Goal: Communication & Community: Answer question/provide support

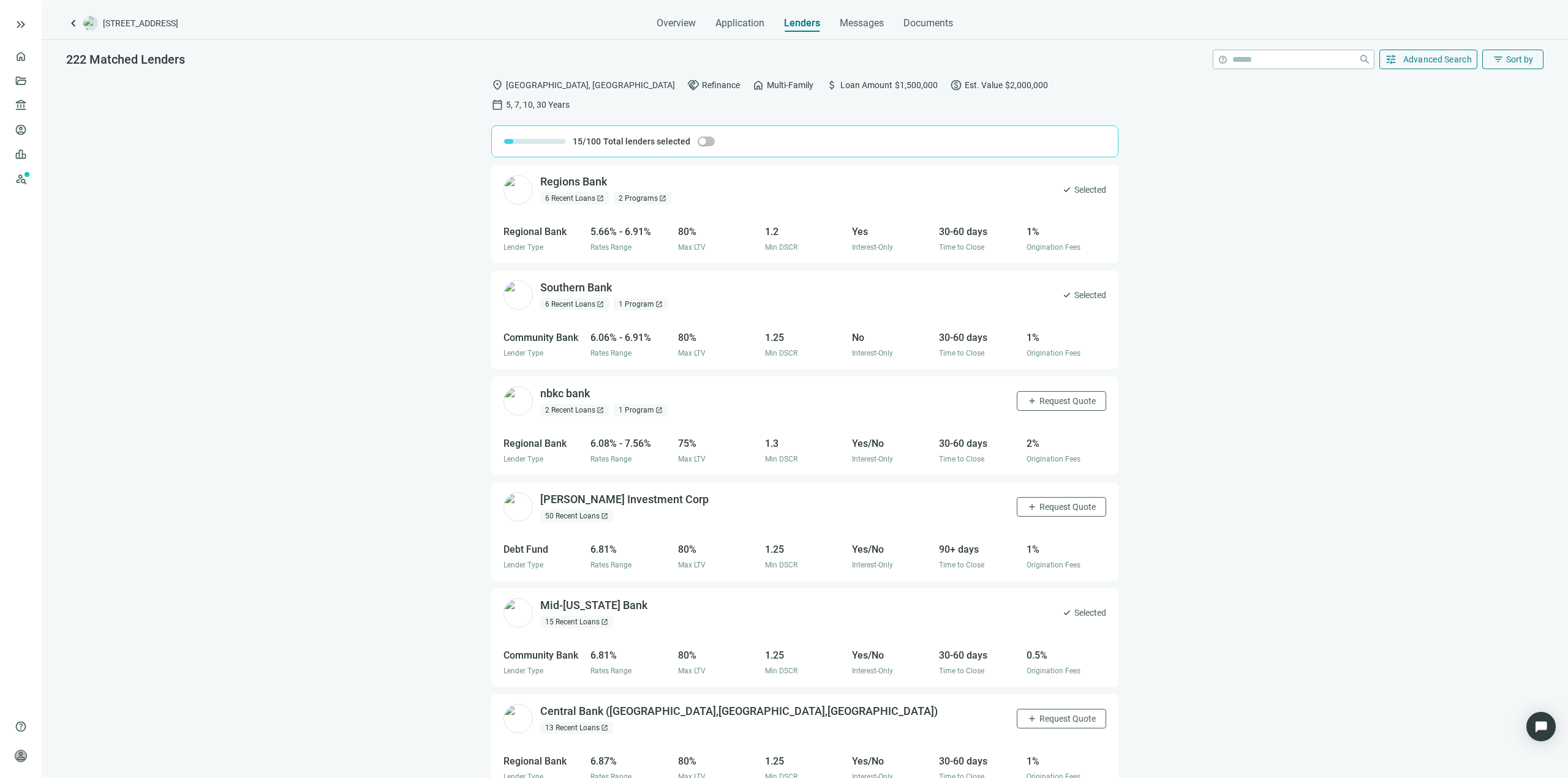
click at [29, 25] on div at bounding box center [53, 24] width 78 height 24
click at [21, 25] on span "keyboard_double_arrow_right" at bounding box center [21, 24] width 15 height 15
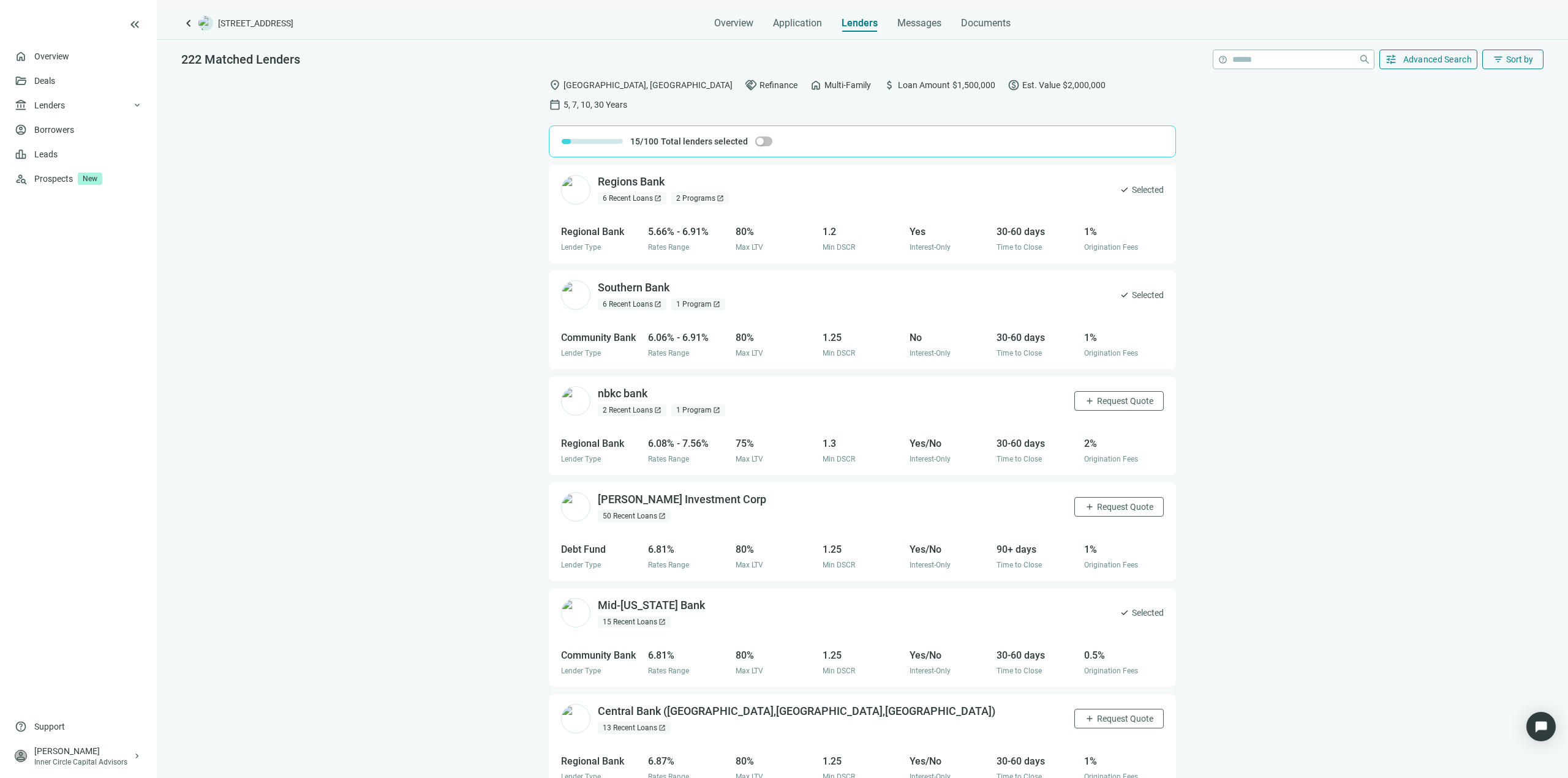
click at [31, 21] on icon at bounding box center [54, 24] width 78 height 24
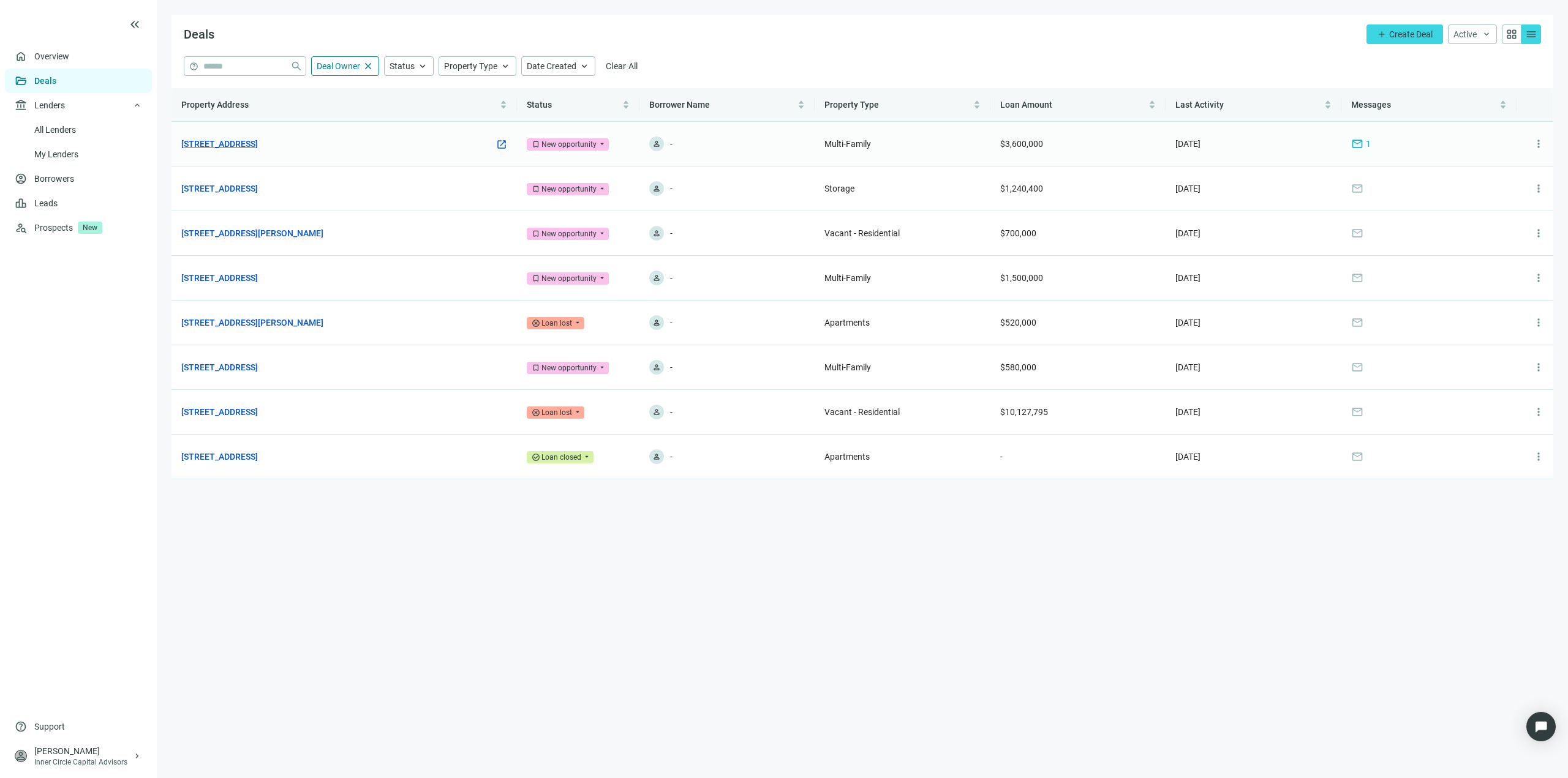
click at [258, 146] on link "[STREET_ADDRESS]" at bounding box center [219, 144] width 76 height 13
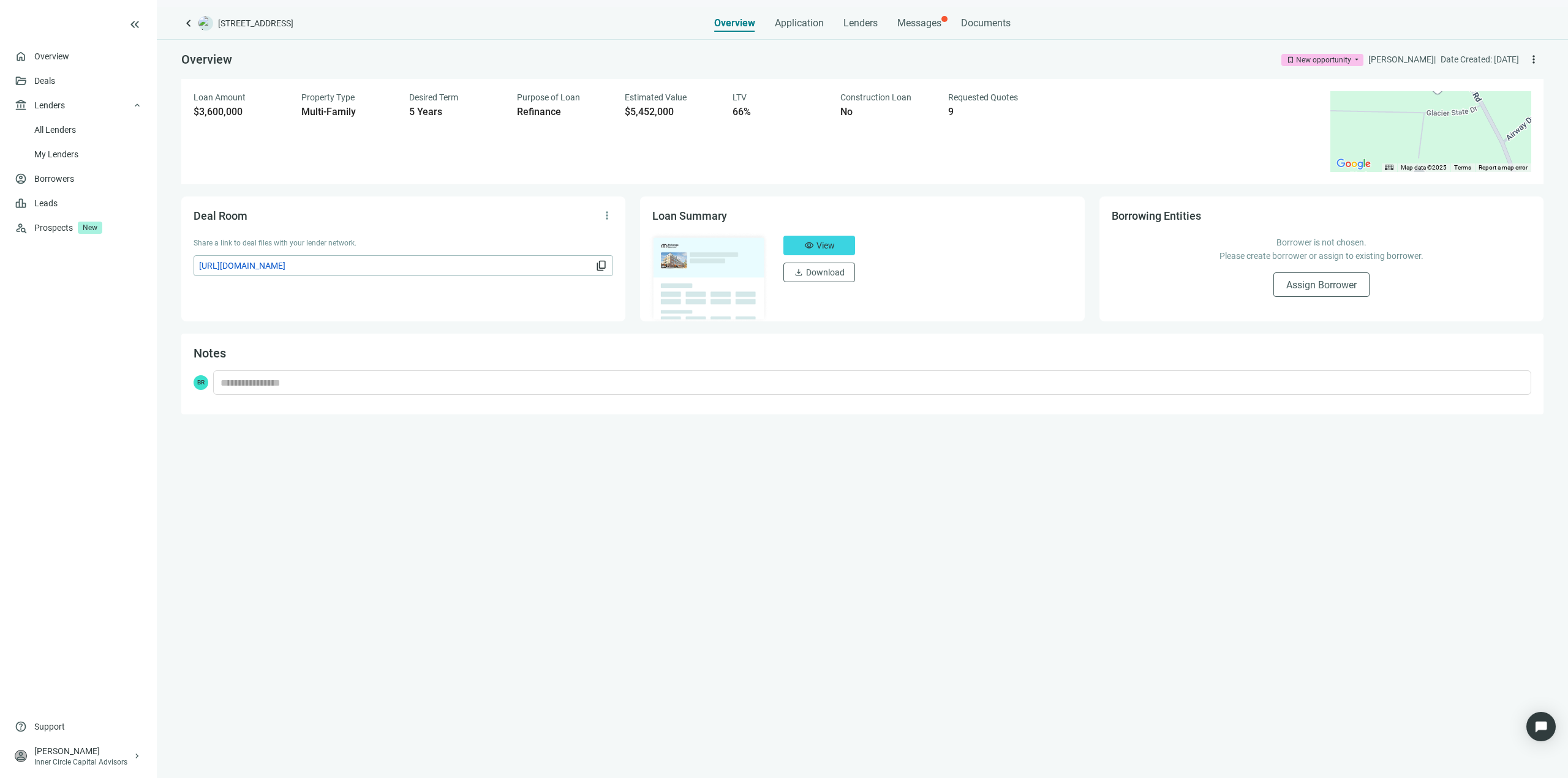
click at [944, 24] on div "Overview Application Lenders Messages Documents" at bounding box center [862, 19] width 296 height 24
click at [923, 27] on span "Messages" at bounding box center [919, 23] width 44 height 12
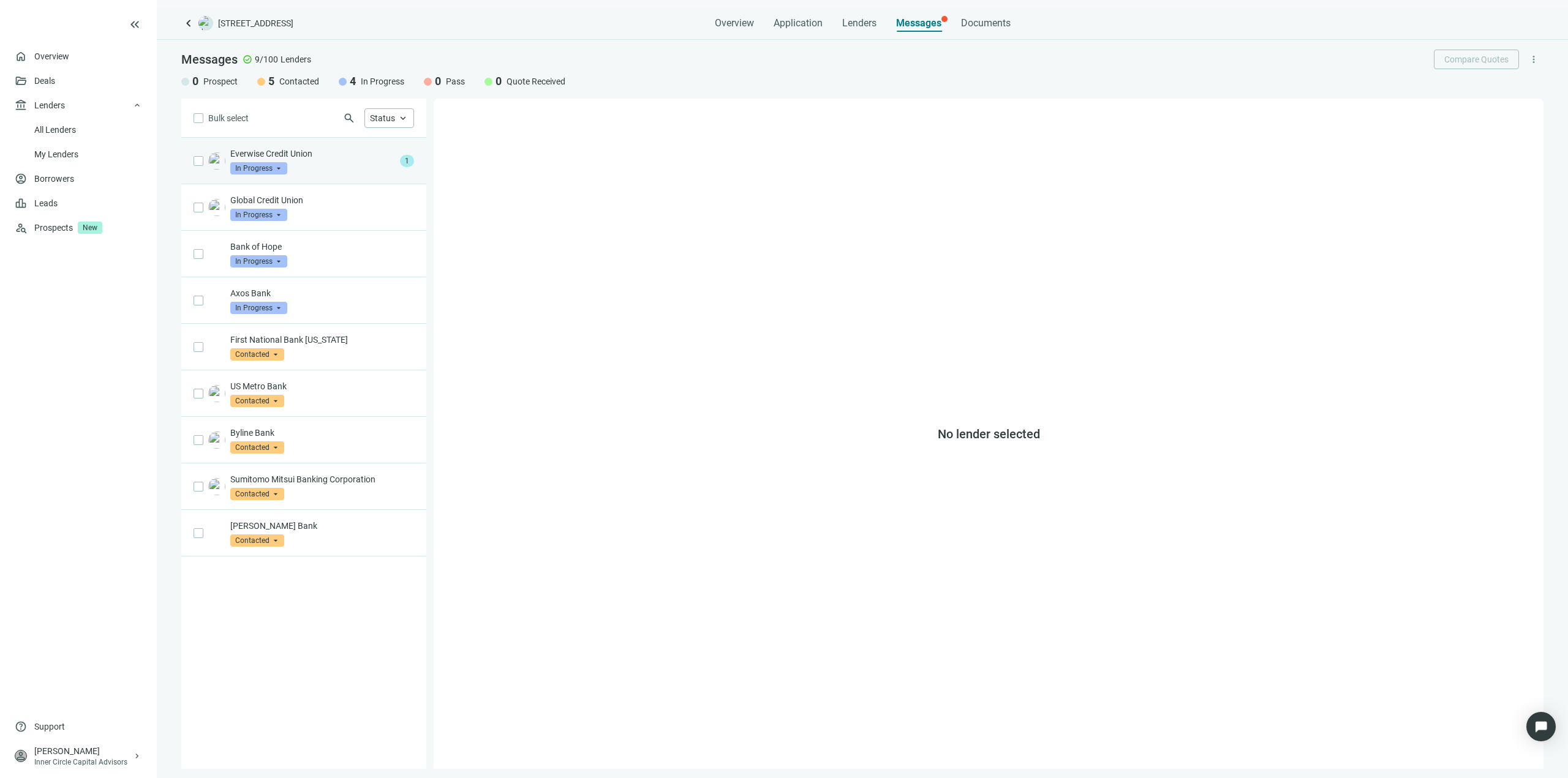
click at [299, 167] on div "Everwise Credit Union In Progress arrow_drop_down" at bounding box center [312, 161] width 165 height 27
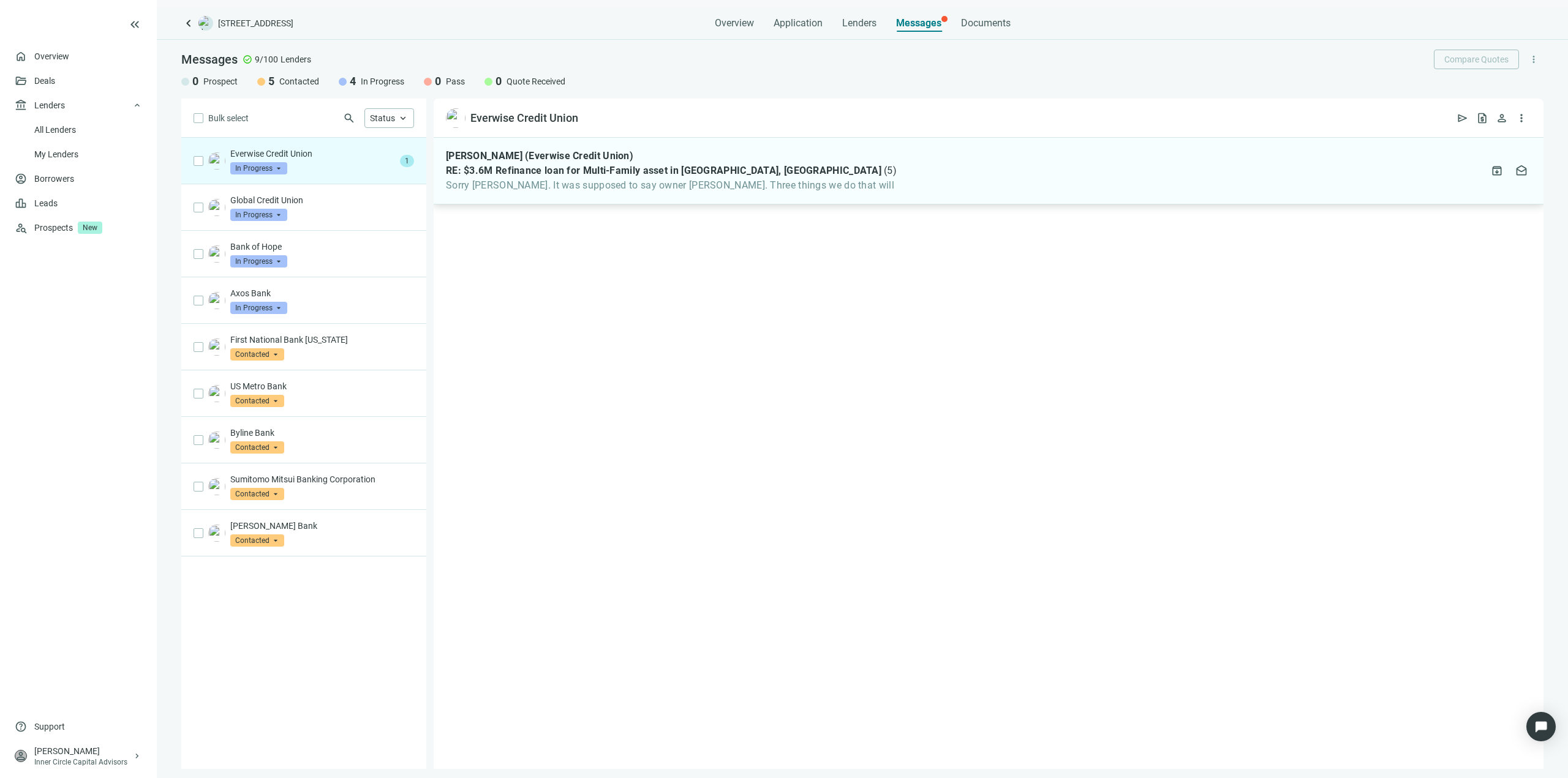
click at [643, 178] on div "[PERSON_NAME] (Everwise Credit Union) RE: $3.6M Refinance loan for Multi-Family…" at bounding box center [671, 170] width 451 height 42
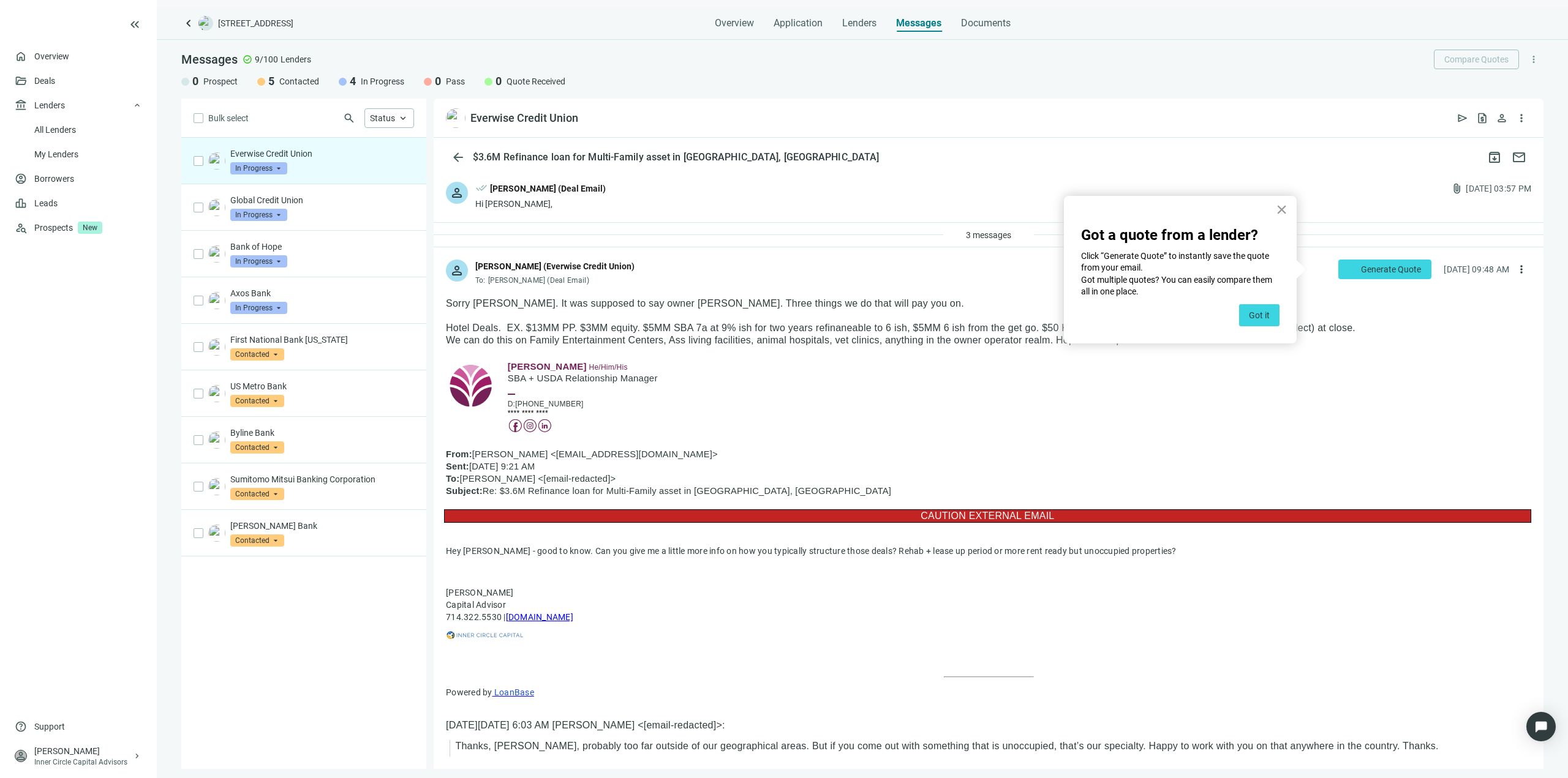
click at [1281, 209] on button "×" at bounding box center [1281, 209] width 12 height 20
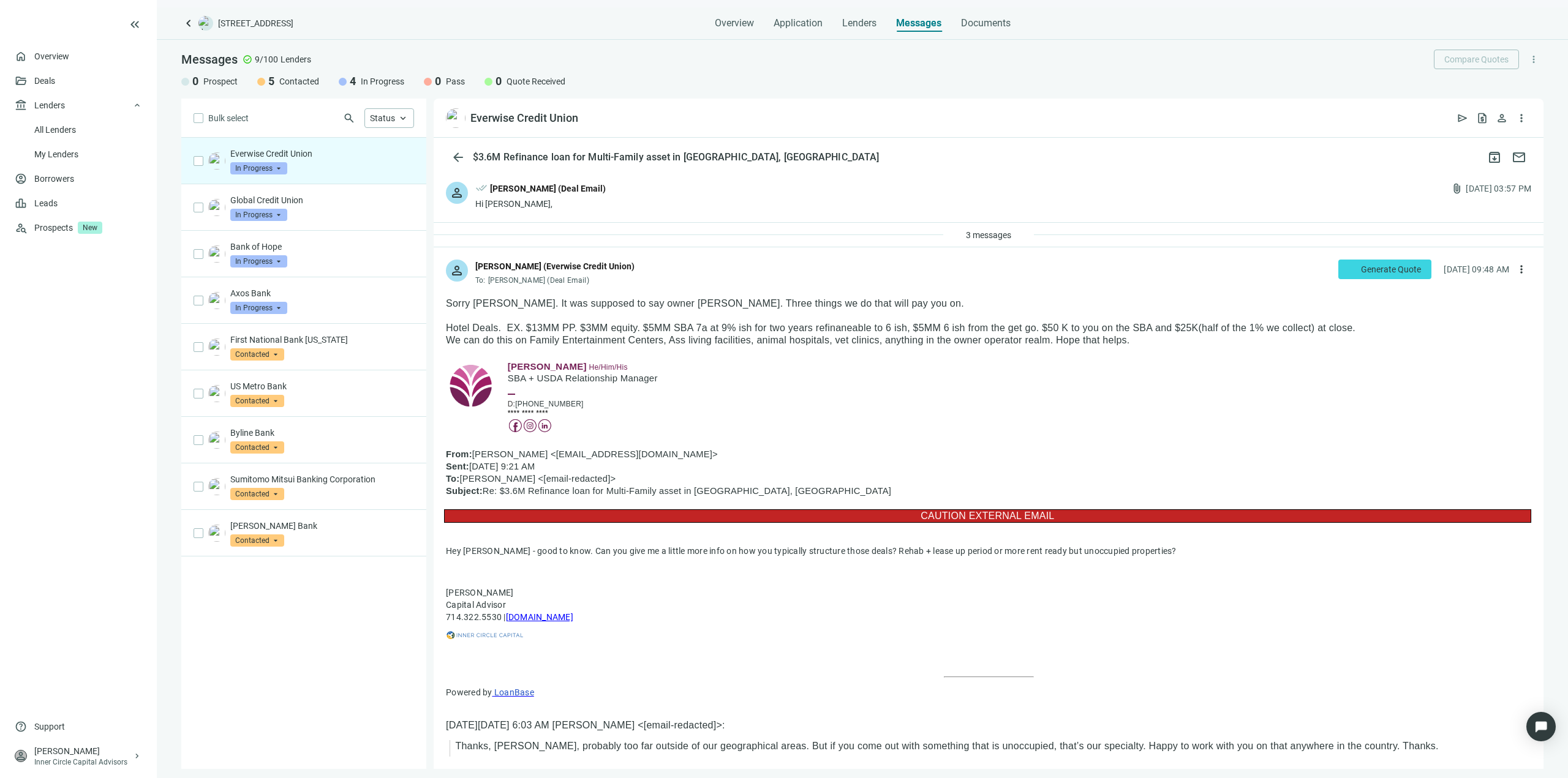
click at [746, 308] on p "Sorry [PERSON_NAME]. It was supposed to say owner [PERSON_NAME]. Three things w…" at bounding box center [988, 303] width 1085 height 12
click at [785, 310] on p at bounding box center [988, 315] width 1085 height 12
click at [762, 333] on p "Hotel Deals. EX. $13MM PP. $3MM equity. $5MM SBA 7a at 9% ish for two years ref…" at bounding box center [988, 328] width 1085 height 12
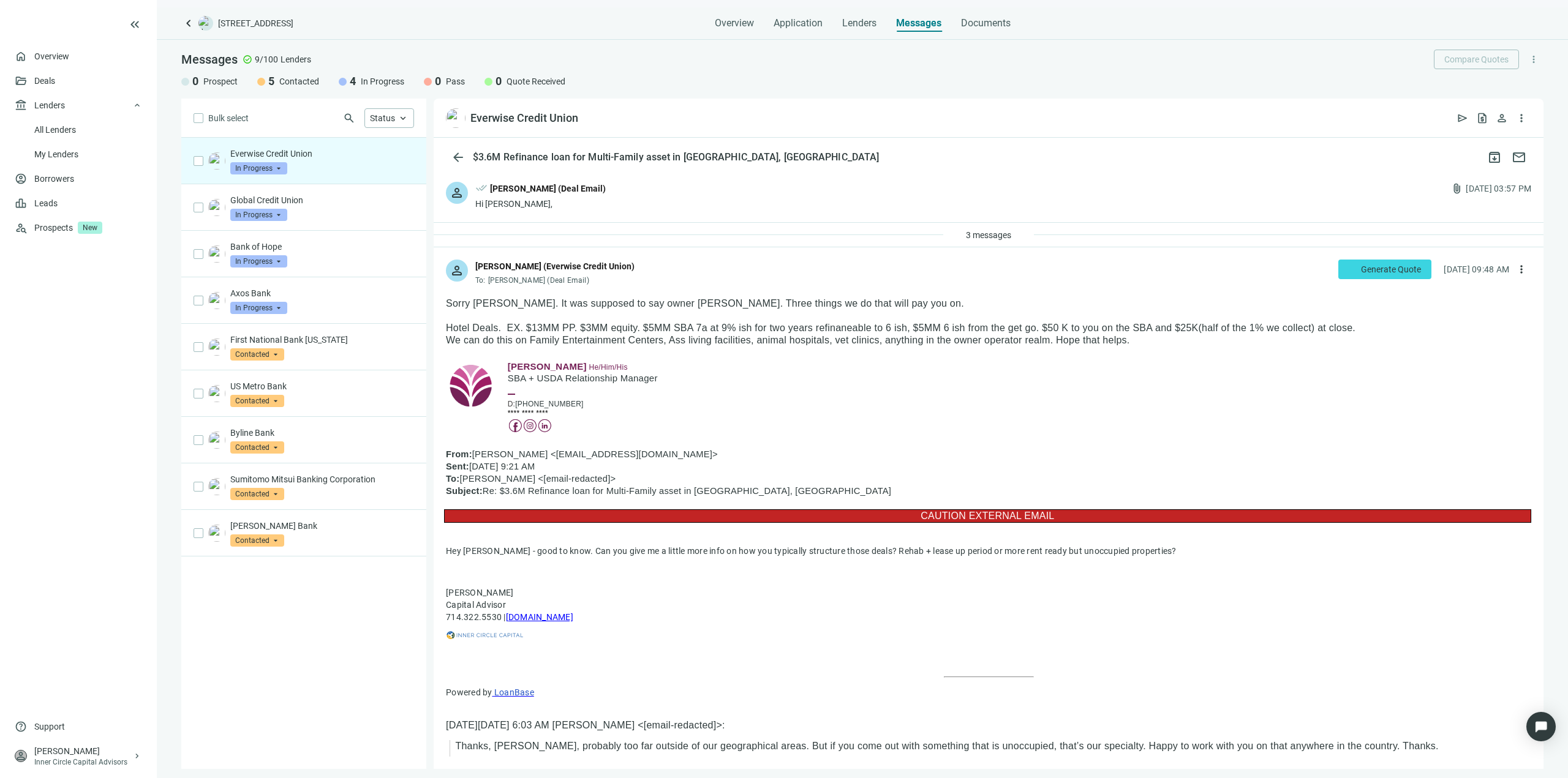
click at [762, 333] on p "Hotel Deals. EX. $13MM PP. $3MM equity. $5MM SBA 7a at 9% ish for two years ref…" at bounding box center [988, 328] width 1085 height 12
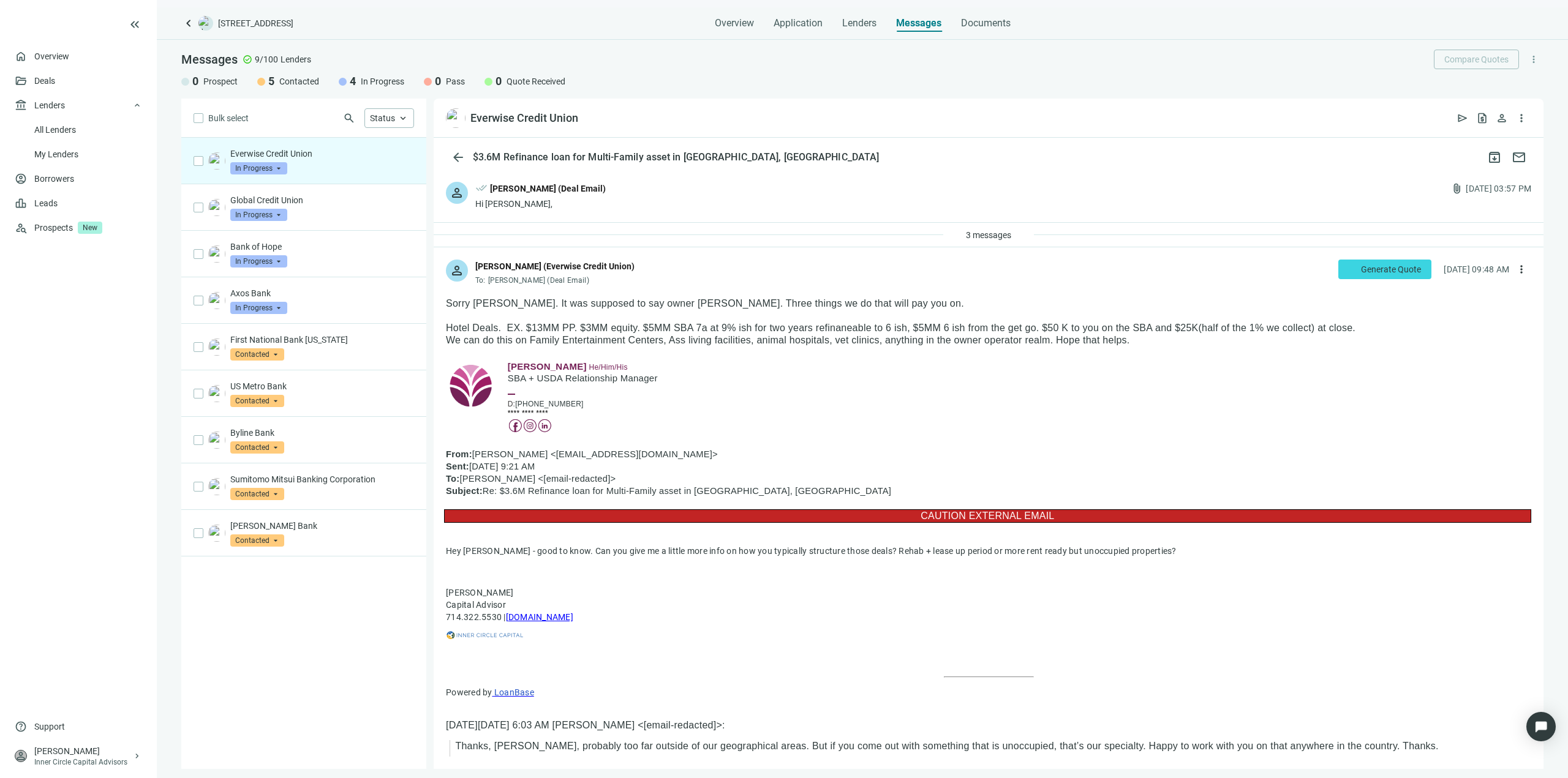
click at [638, 333] on p "Hotel Deals. EX. $13MM PP. $3MM equity. $5MM SBA 7a at 9% ish for two years ref…" at bounding box center [988, 328] width 1085 height 12
drag, startPoint x: 645, startPoint y: 327, endPoint x: 1162, endPoint y: 333, distance: 517.0
click at [1162, 333] on p "Hotel Deals. EX. $13MM PP. $3MM equity. $5MM SBA 7a at 9% ish for two years ref…" at bounding box center [988, 328] width 1085 height 12
click at [738, 352] on p at bounding box center [988, 352] width 1085 height 12
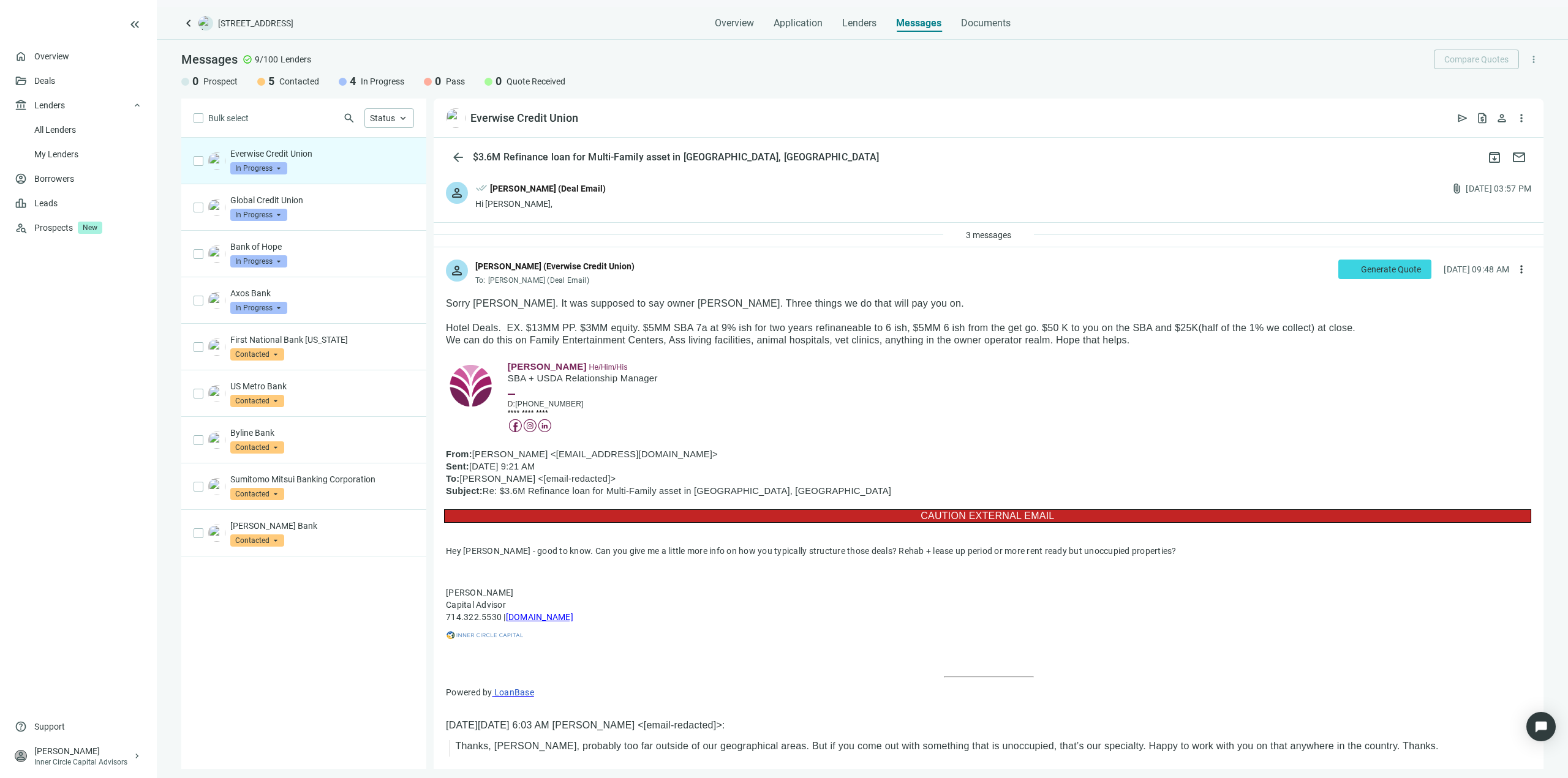
click at [745, 340] on p "We can do this on Family Entertainment Centers, Ass living facilities, animal h…" at bounding box center [988, 340] width 1085 height 12
click at [751, 328] on p "Hotel Deals. EX. $13MM PP. $3MM equity. $5MM SBA 7a at 9% ish for two years ref…" at bounding box center [988, 328] width 1085 height 12
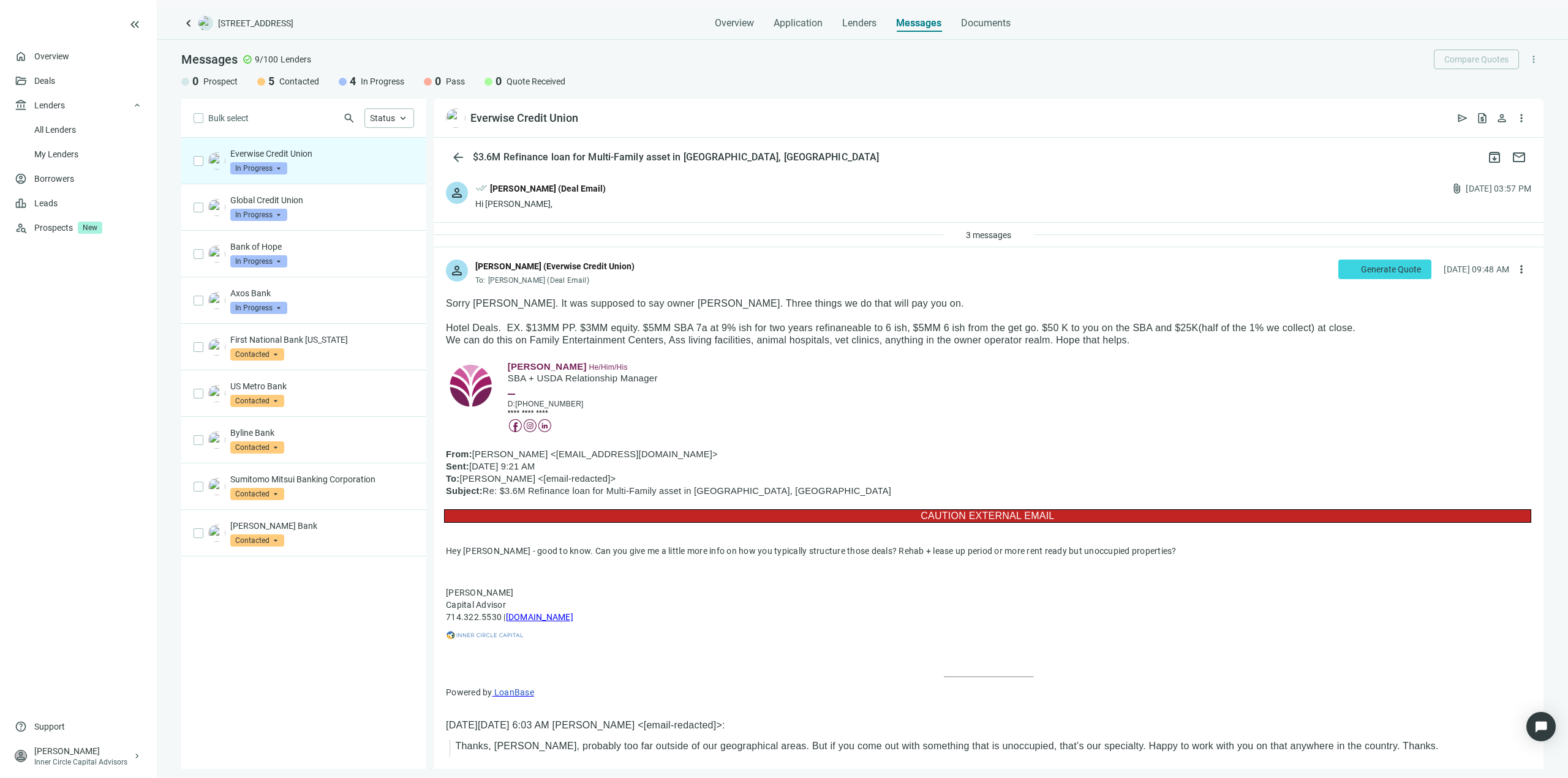
click at [541, 331] on p "Hotel Deals. EX. $13MM PP. $3MM equity. $5MM SBA 7a at 9% ish for two years ref…" at bounding box center [988, 328] width 1085 height 12
click at [542, 331] on p "Hotel Deals. EX. $13MM PP. $3MM equity. $5MM SBA 7a at 9% ish for two years ref…" at bounding box center [988, 328] width 1085 height 12
click at [599, 329] on p "Hotel Deals. EX. $13MM PP. $3MM equity. $5MM SBA 7a at 9% ish for two years ref…" at bounding box center [988, 328] width 1085 height 12
click at [628, 323] on p "Hotel Deals. EX. $13MM PP. $3MM equity. $5MM SBA 7a at 9% ish for two years ref…" at bounding box center [988, 328] width 1085 height 12
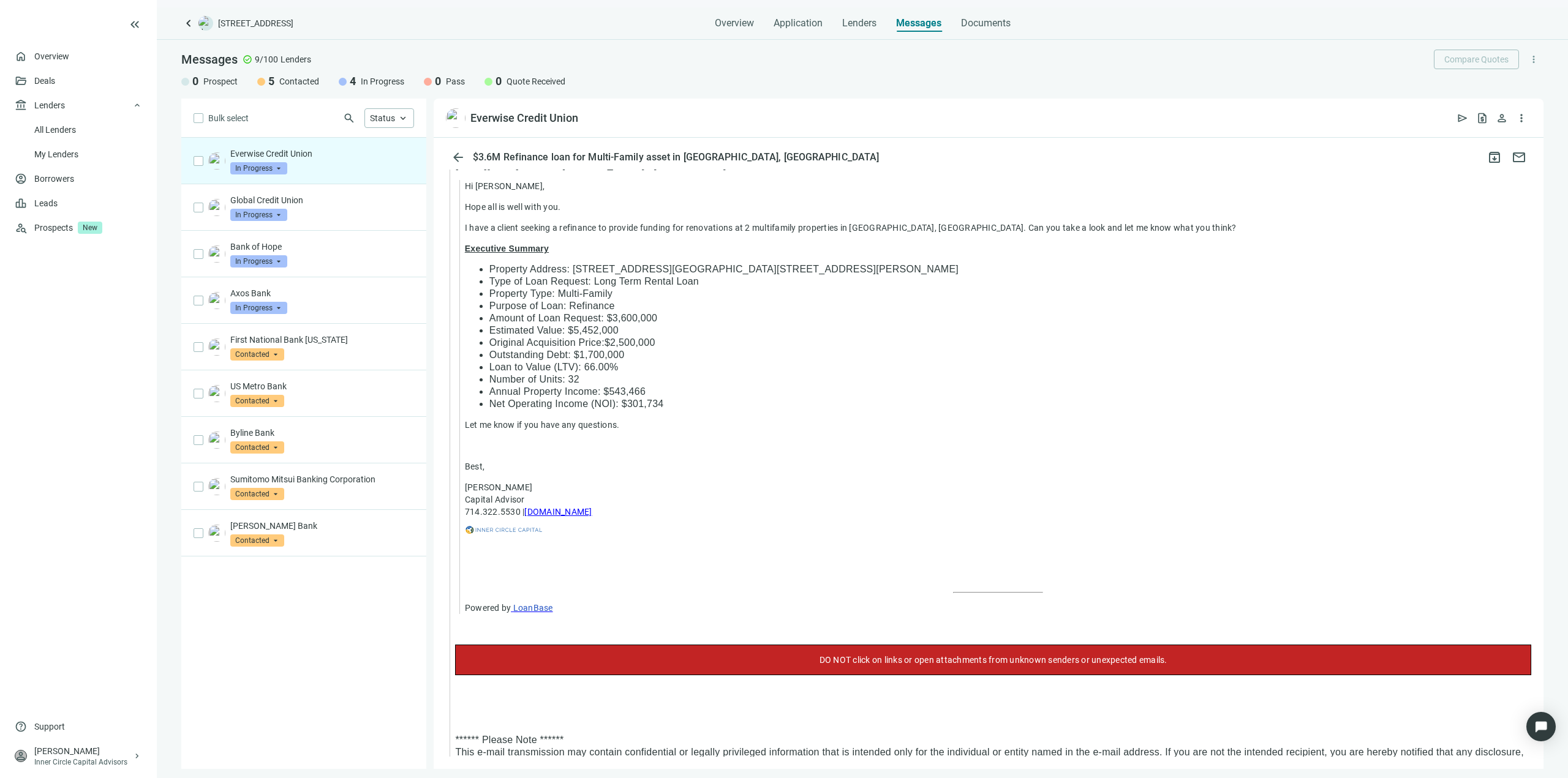
scroll to position [1238, 0]
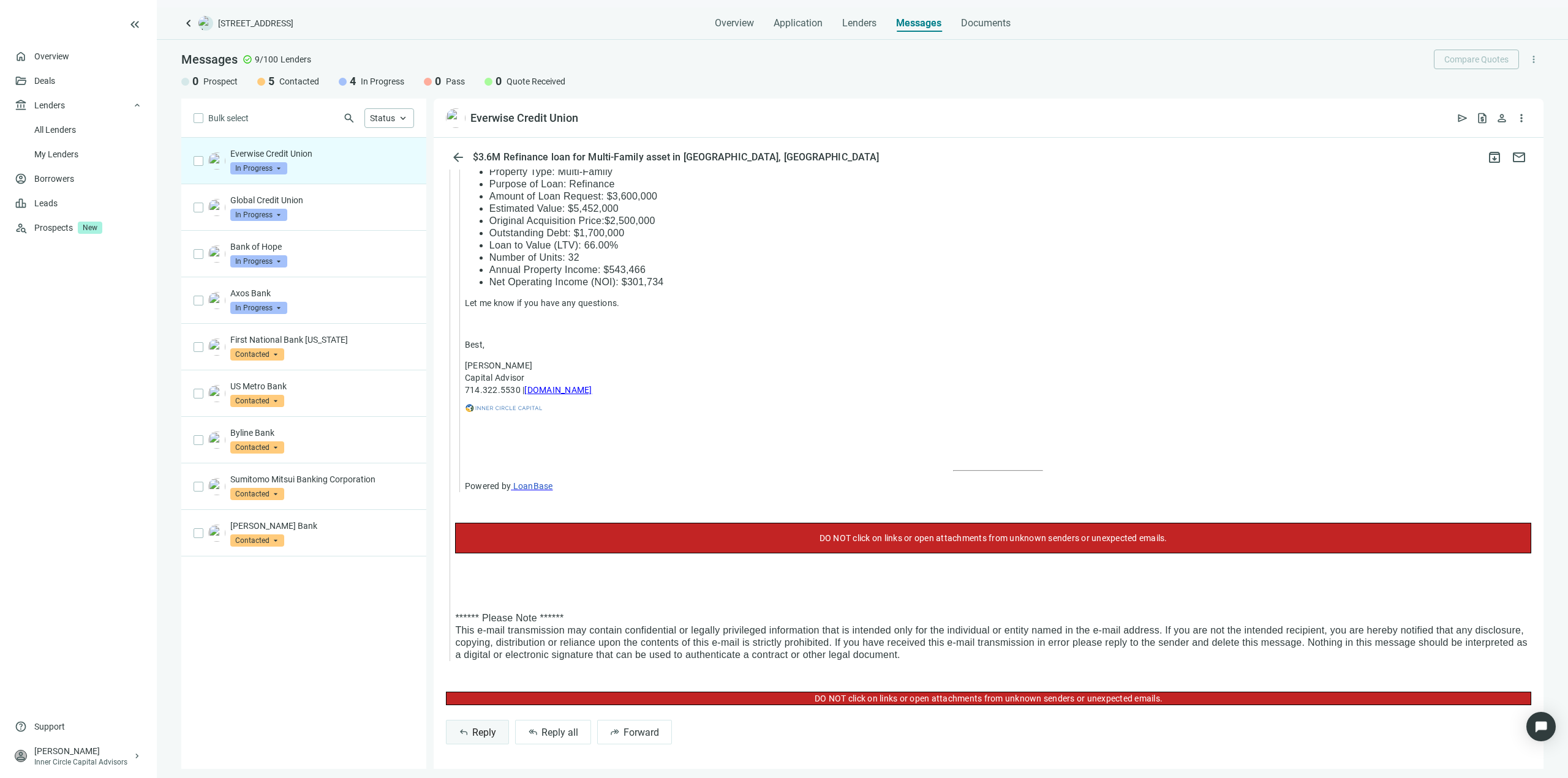
click at [491, 735] on span "Reply" at bounding box center [484, 732] width 24 height 12
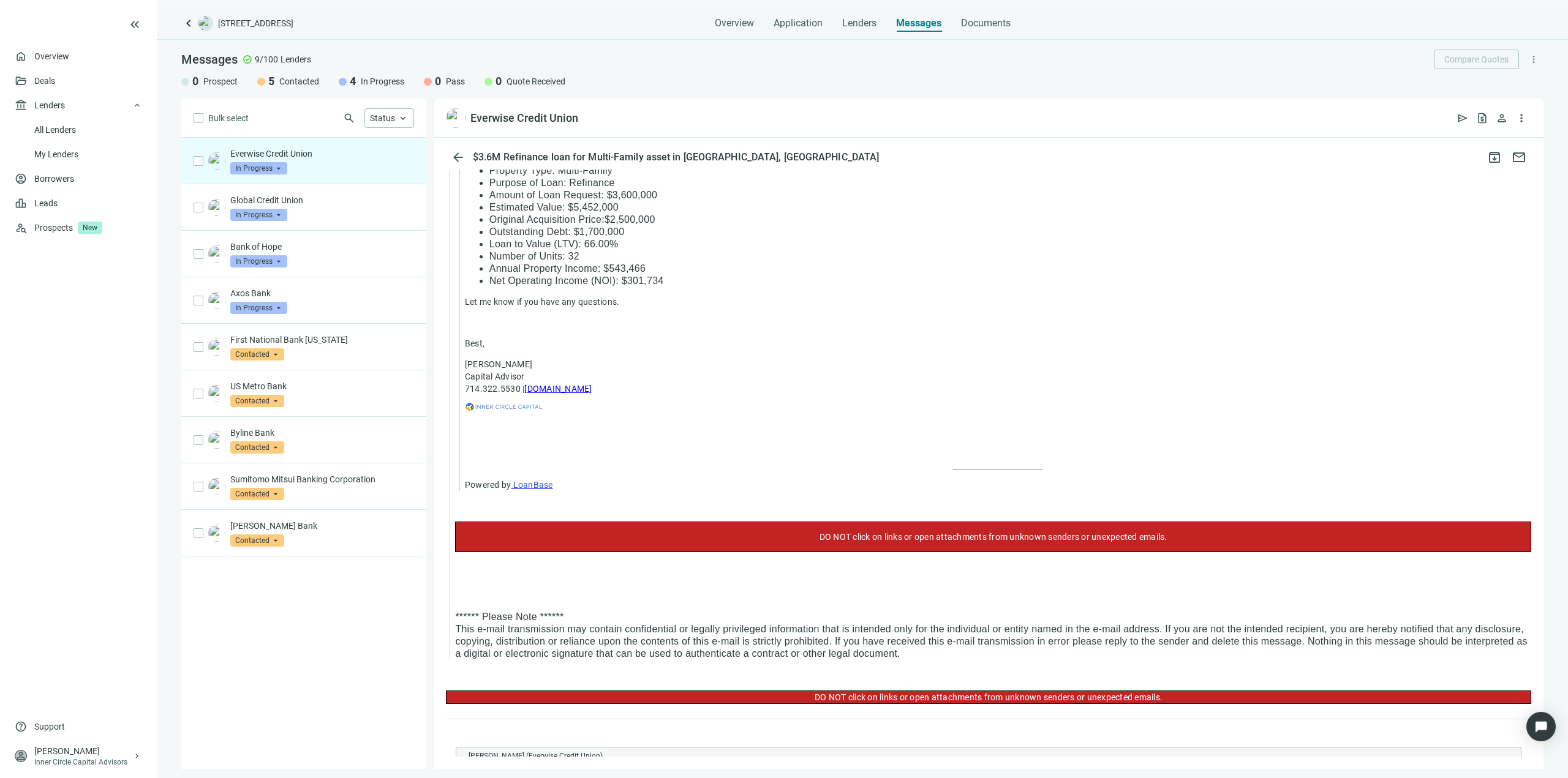
type textarea "**********"
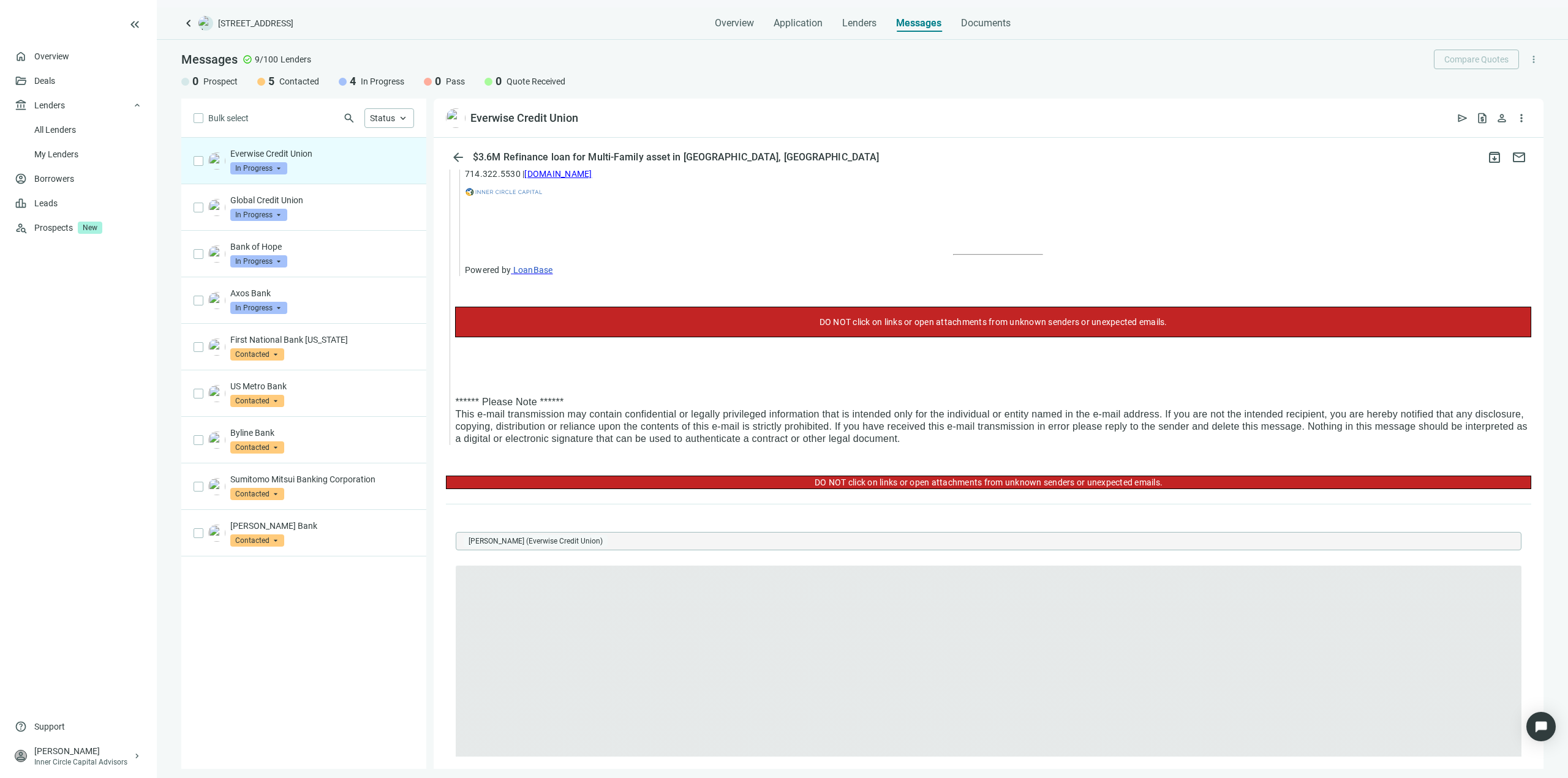
scroll to position [0, 0]
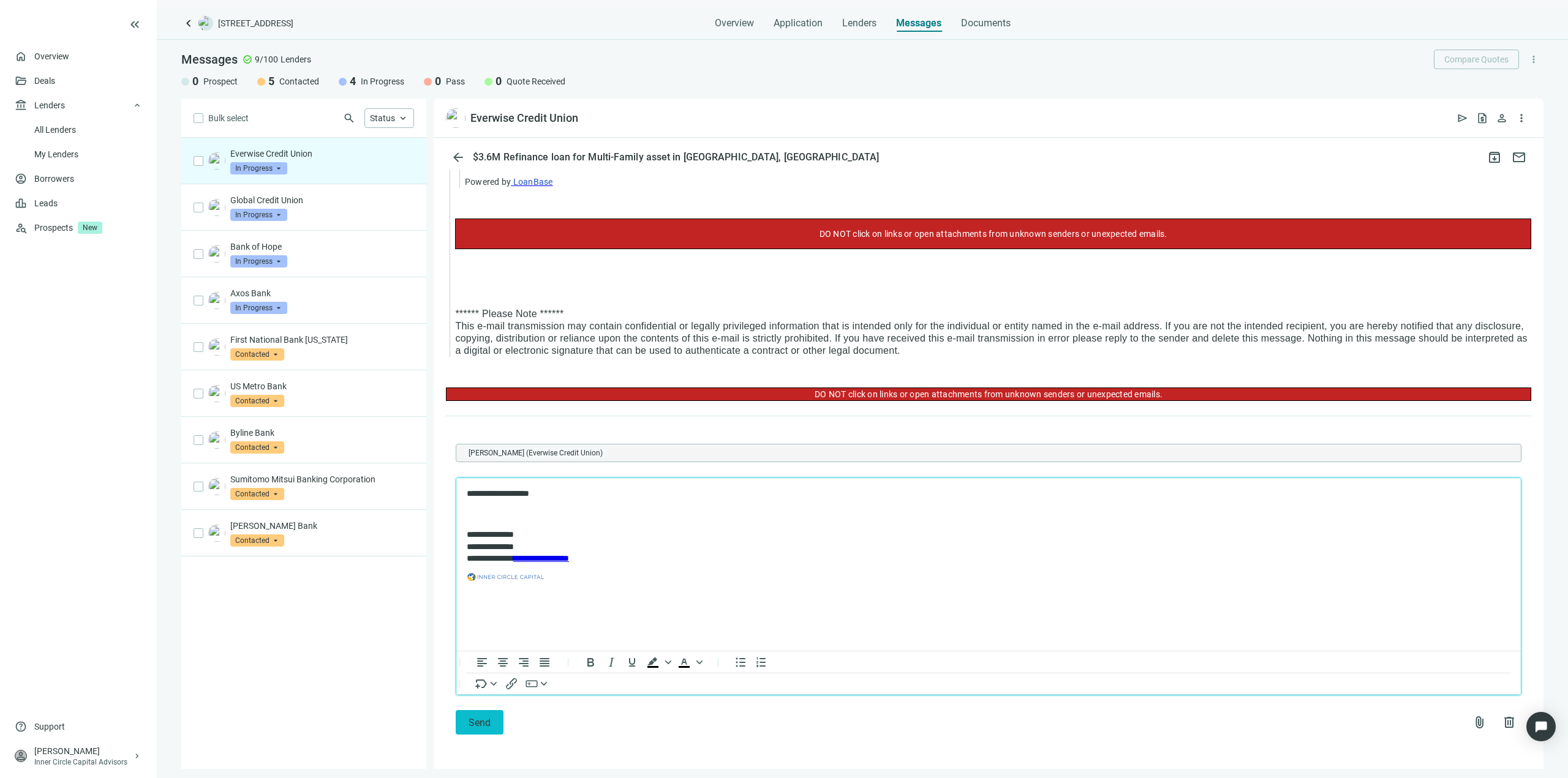
click at [472, 724] on span "Send" at bounding box center [480, 723] width 22 height 12
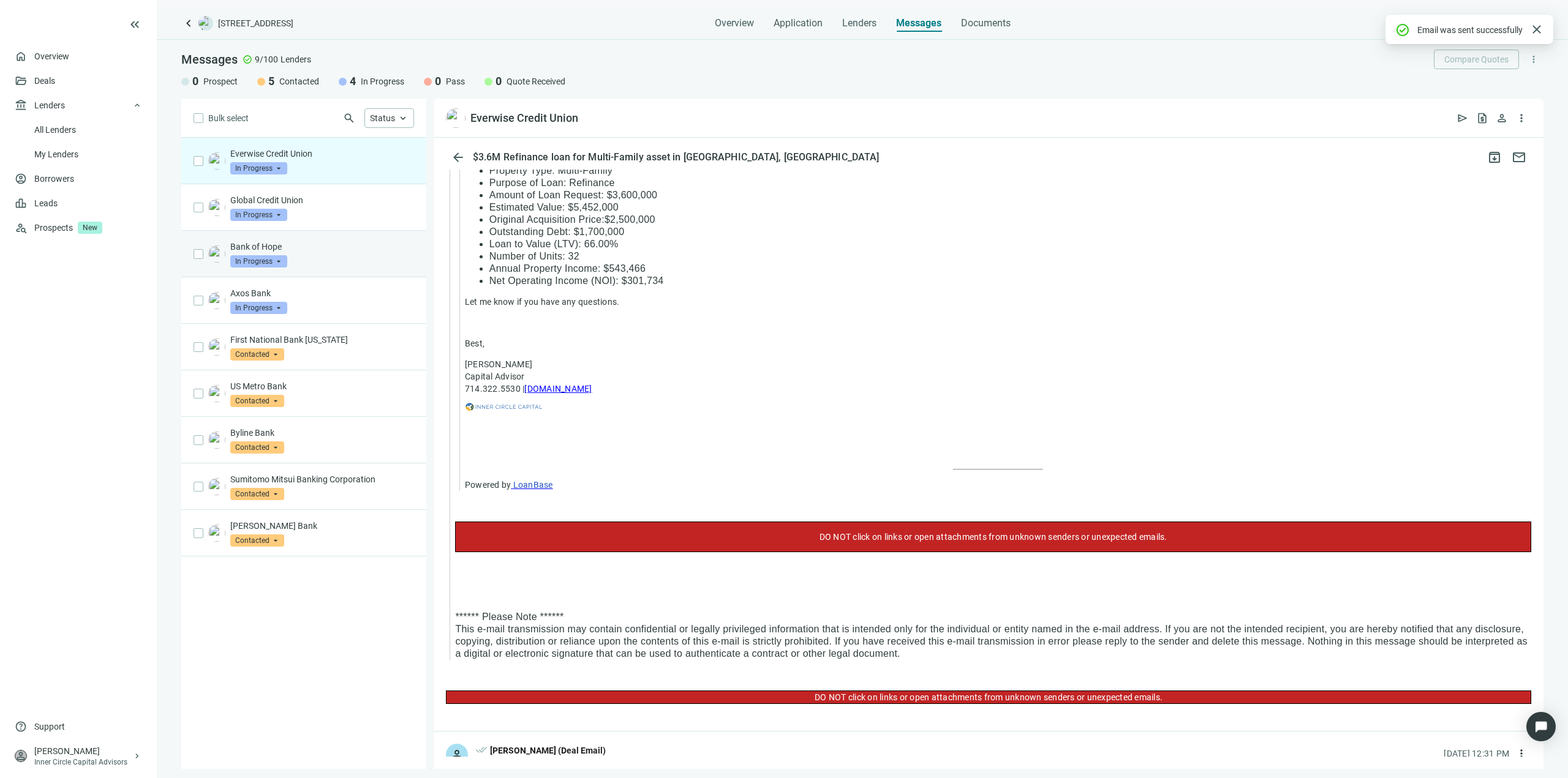
scroll to position [1503, 0]
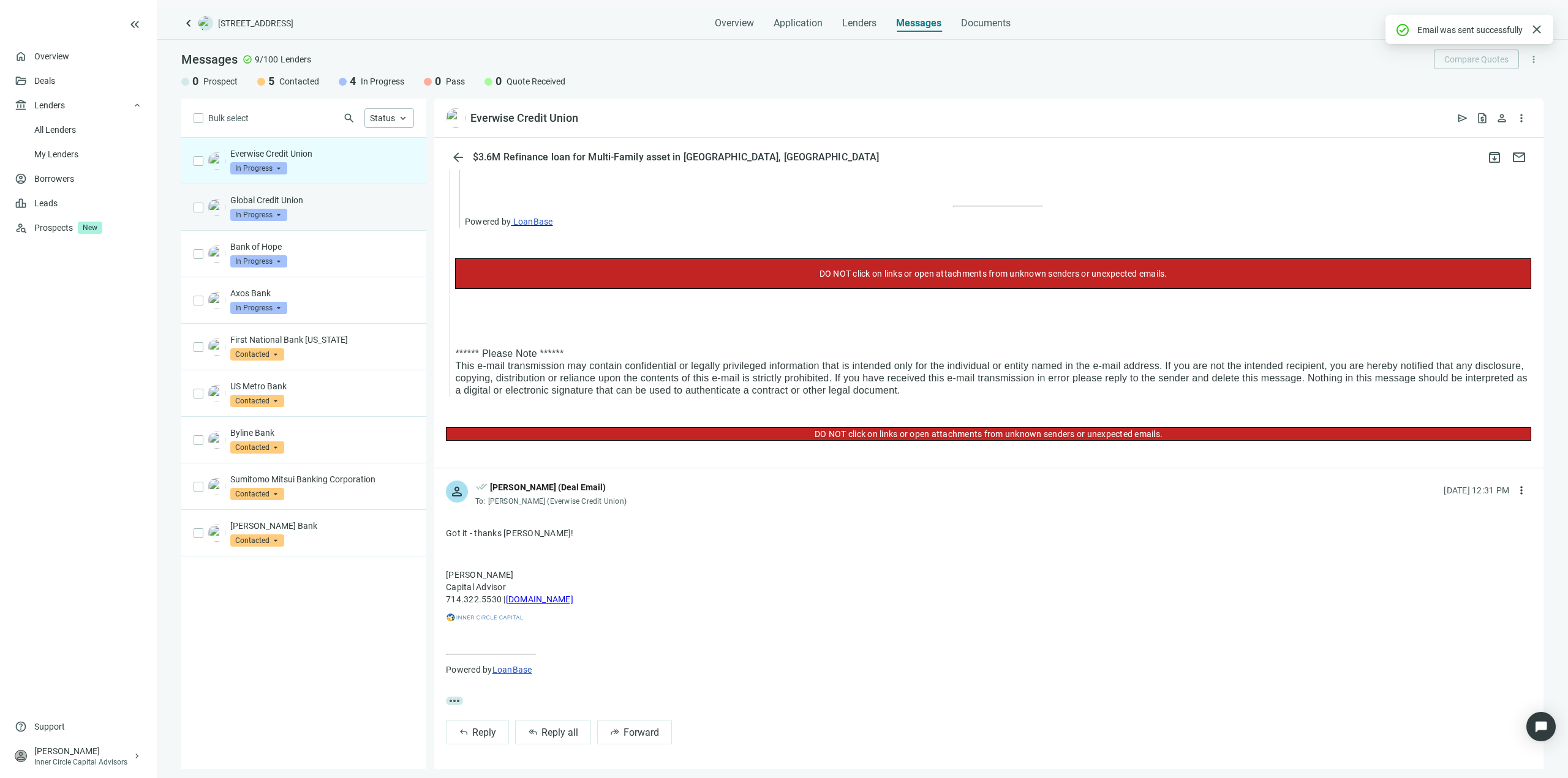
click at [313, 197] on p "Global Credit Union" at bounding box center [322, 200] width 184 height 12
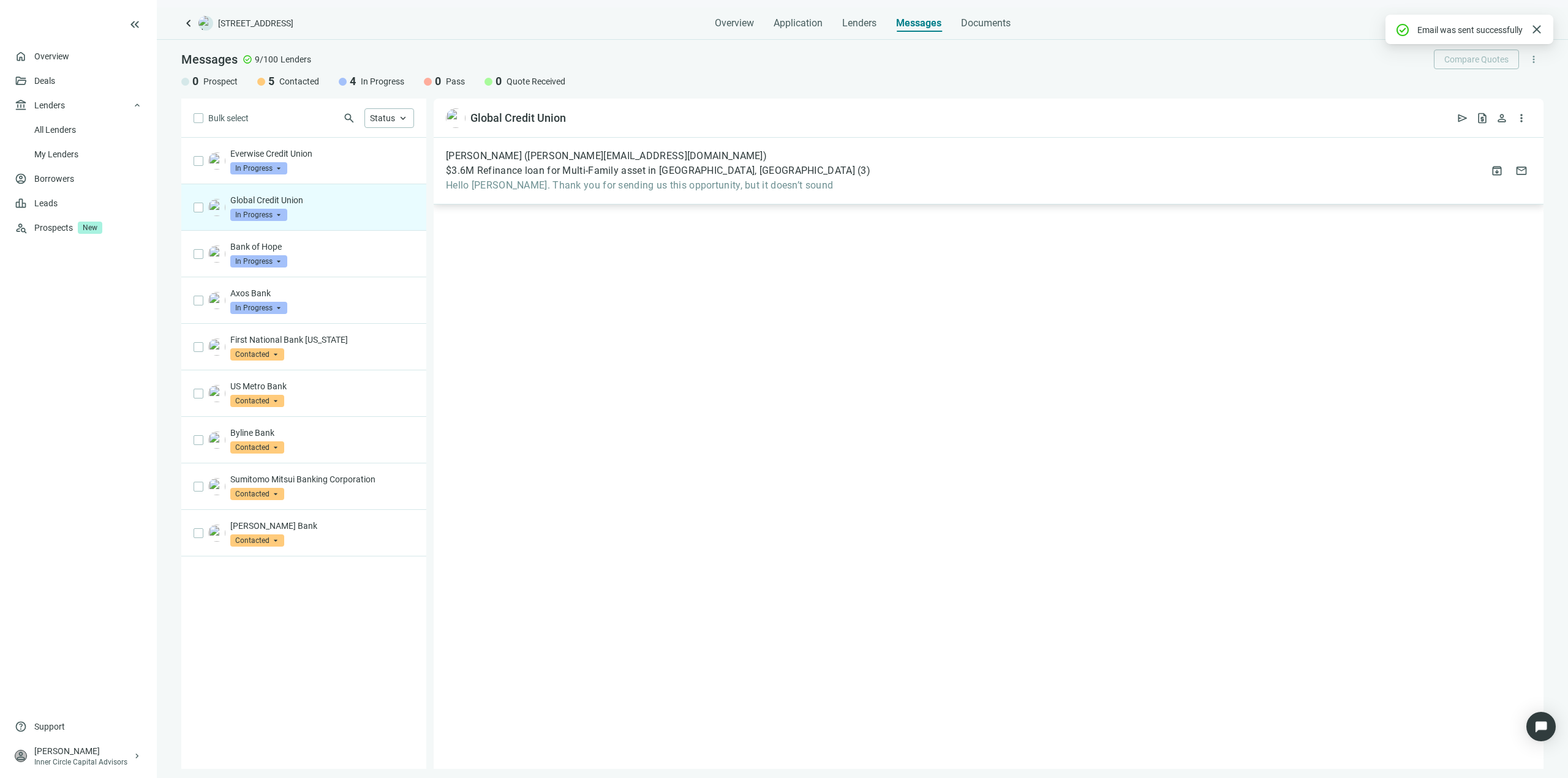
click at [650, 193] on div "[PERSON_NAME] ([PERSON_NAME][EMAIL_ADDRESS][DOMAIN_NAME]) $3.6M Refinance loan …" at bounding box center [988, 171] width 1110 height 67
